Goal: Check status: Check status

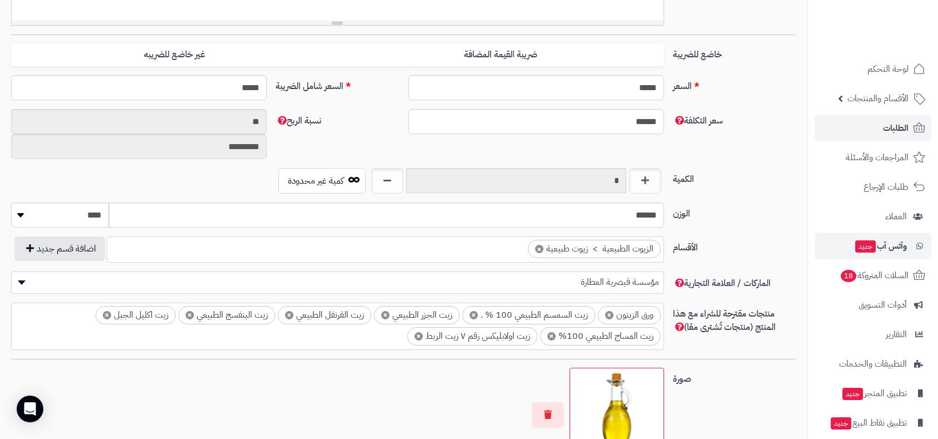
scroll to position [241, 0]
click at [891, 132] on span "الطلبات" at bounding box center [896, 128] width 26 height 16
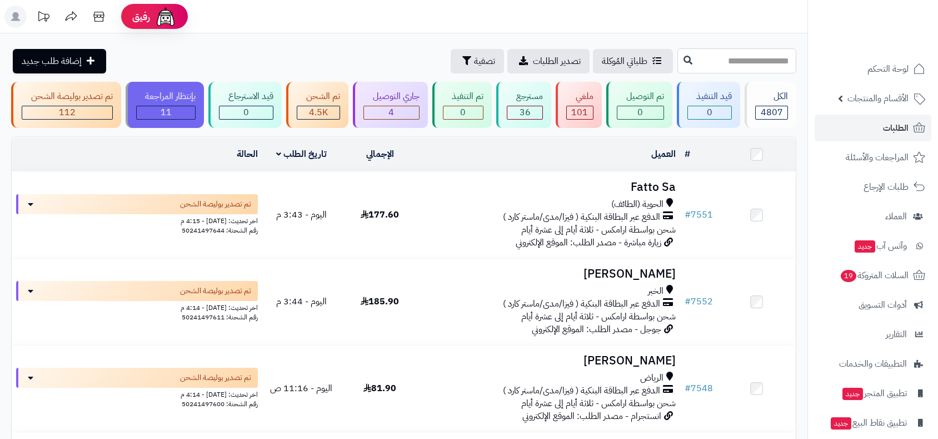
click at [685, 56] on input "text" at bounding box center [737, 60] width 119 height 25
type input "****"
click at [684, 62] on icon at bounding box center [688, 59] width 9 height 9
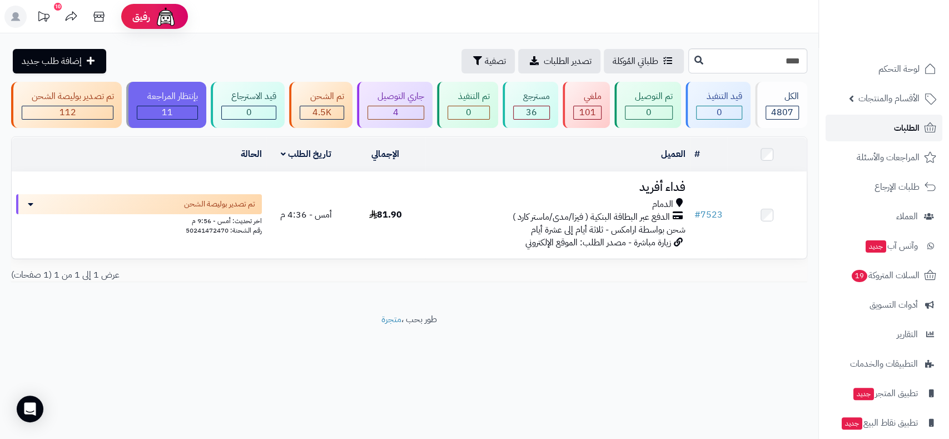
click at [893, 126] on link "الطلبات" at bounding box center [884, 128] width 117 height 27
